Goal: Task Accomplishment & Management: Manage account settings

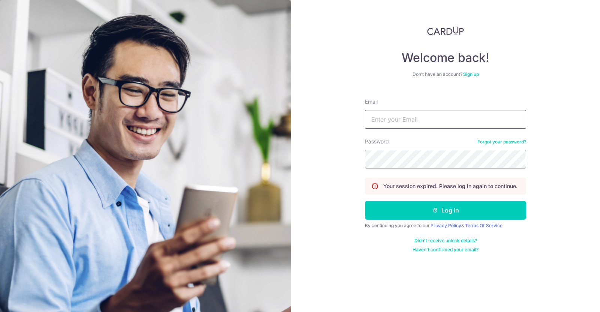
click at [416, 118] on input "Email" at bounding box center [445, 119] width 161 height 19
type input "[EMAIL_ADDRESS][DOMAIN_NAME]"
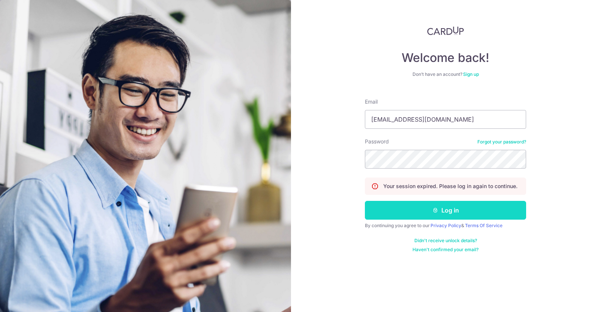
click at [449, 209] on button "Log in" at bounding box center [445, 210] width 161 height 19
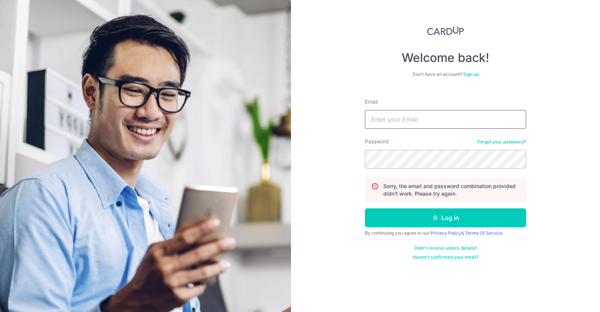
click at [430, 122] on input "Email" at bounding box center [445, 119] width 161 height 19
type input "[EMAIL_ADDRESS][DOMAIN_NAME]"
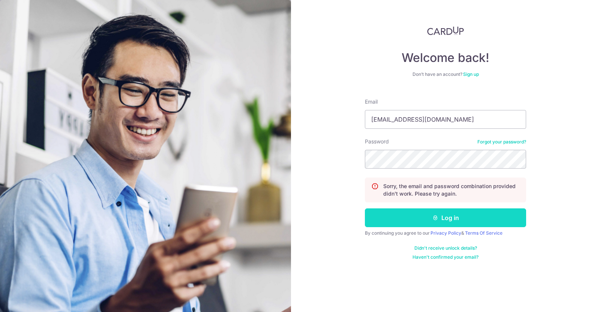
click at [426, 217] on button "Log in" at bounding box center [445, 217] width 161 height 19
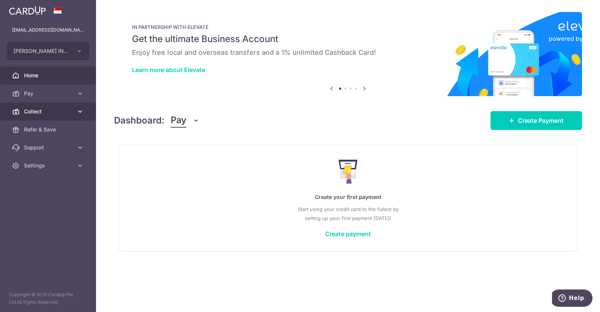
click at [47, 108] on span "Collect" at bounding box center [49, 112] width 50 height 8
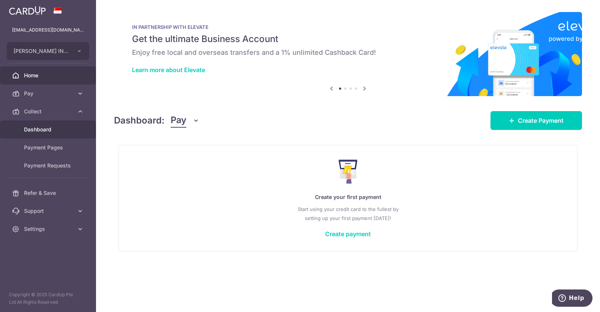
click at [54, 131] on span "Dashboard" at bounding box center [49, 130] width 50 height 8
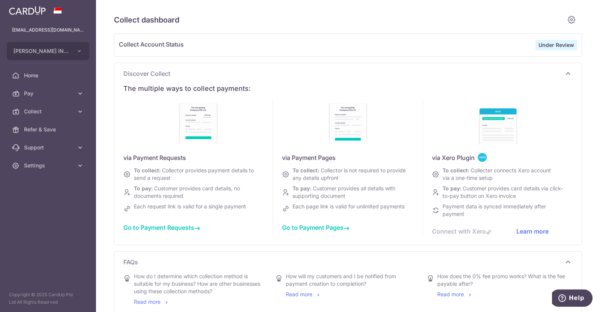
type input "[DATE]"
